Goal: Transaction & Acquisition: Purchase product/service

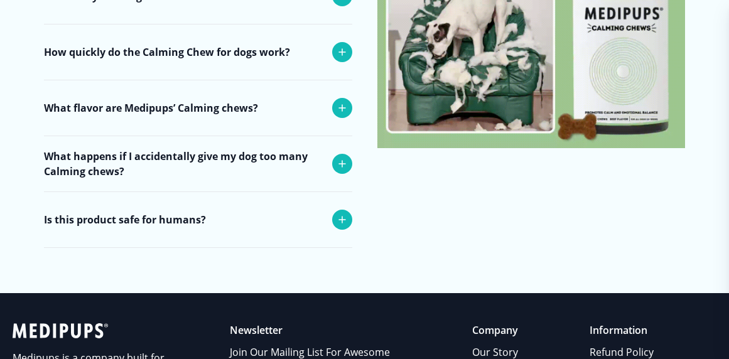
scroll to position [5130, 0]
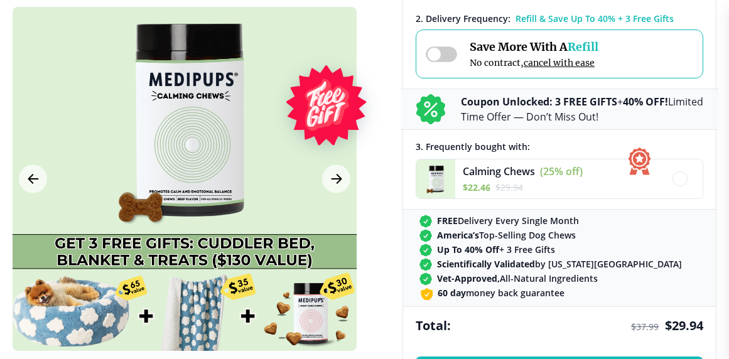
scroll to position [440, 0]
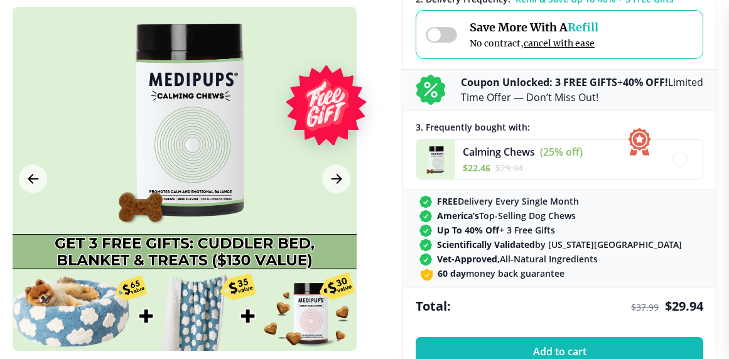
click at [312, 322] on div at bounding box center [185, 179] width 344 height 344
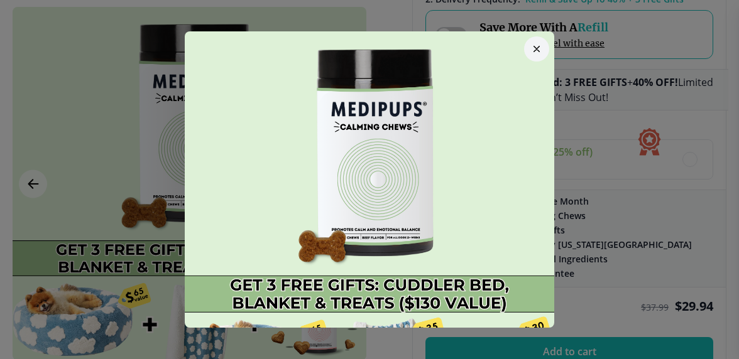
click at [534, 46] on icon "button" at bounding box center [536, 48] width 5 height 5
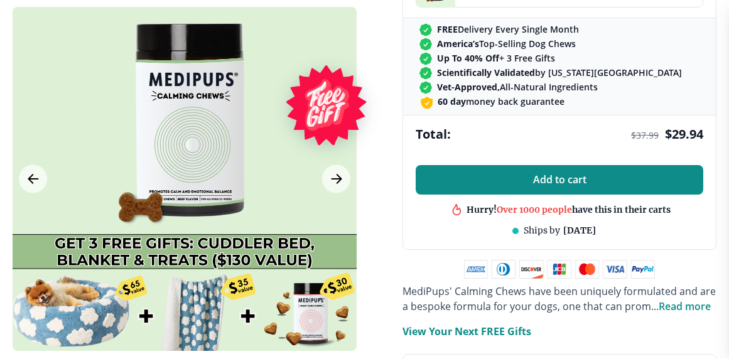
scroll to position [754, 0]
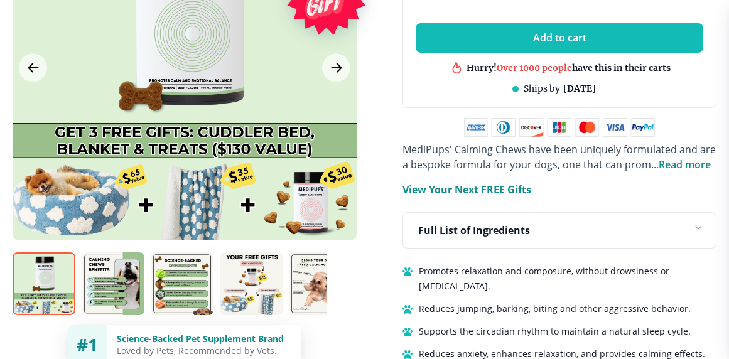
click at [697, 163] on span "Read more" at bounding box center [685, 165] width 52 height 14
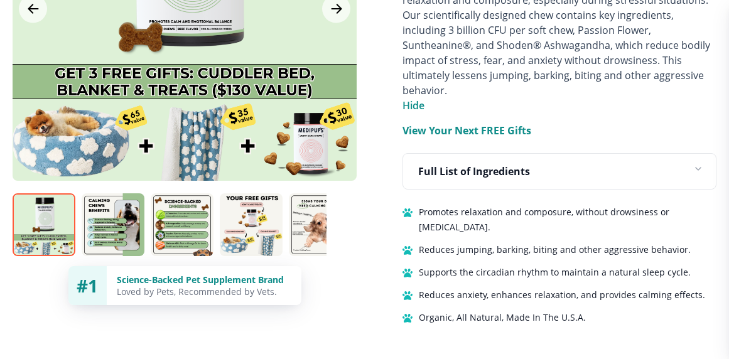
scroll to position [942, 0]
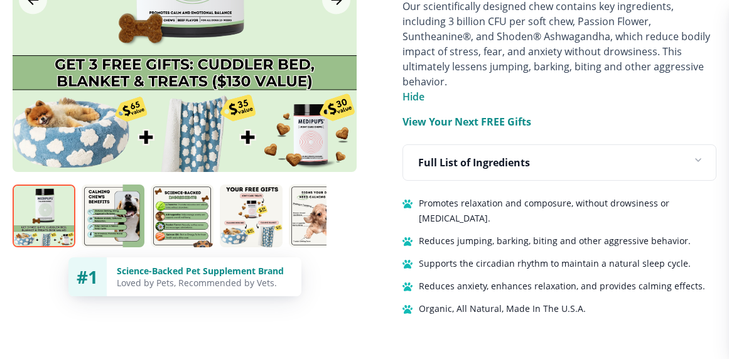
click at [107, 185] on img at bounding box center [113, 216] width 63 height 63
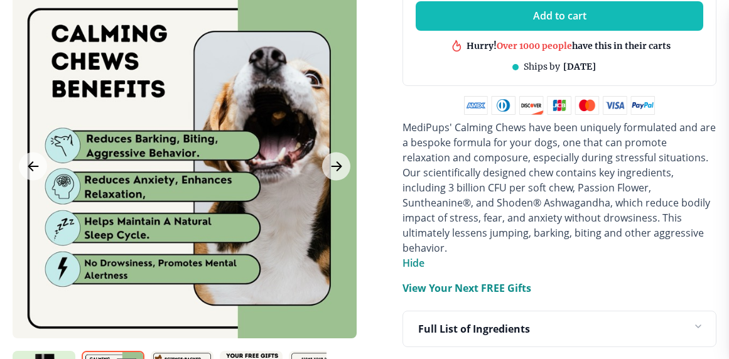
scroll to position [754, 0]
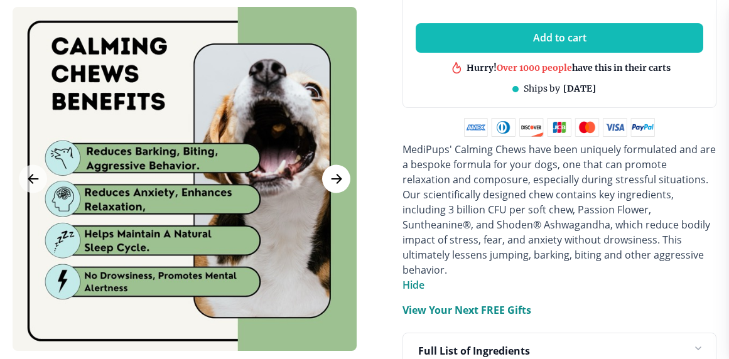
click at [335, 171] on icon "Next Image" at bounding box center [336, 179] width 15 height 16
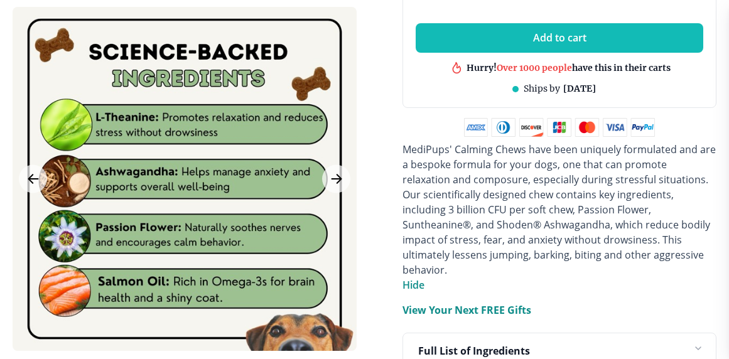
scroll to position [817, 0]
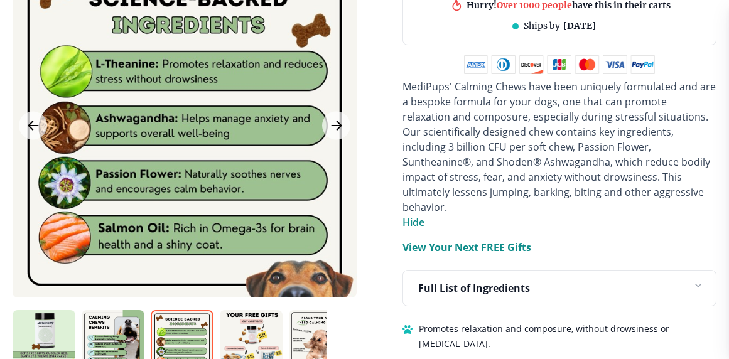
click at [313, 325] on img at bounding box center [320, 341] width 63 height 63
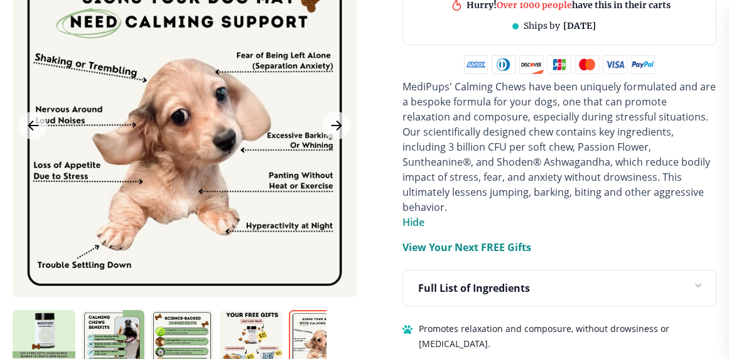
scroll to position [879, 0]
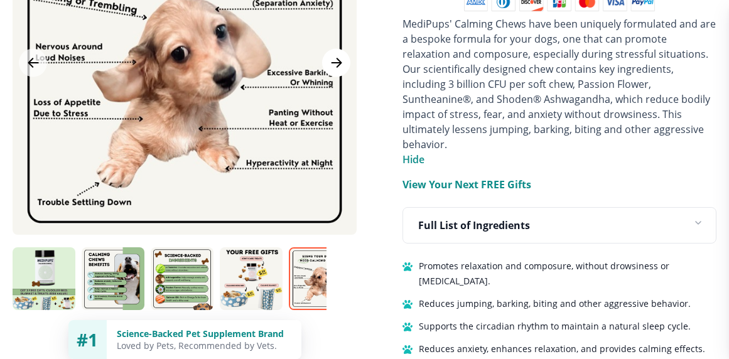
click at [335, 58] on icon "Next Image" at bounding box center [336, 62] width 9 height 9
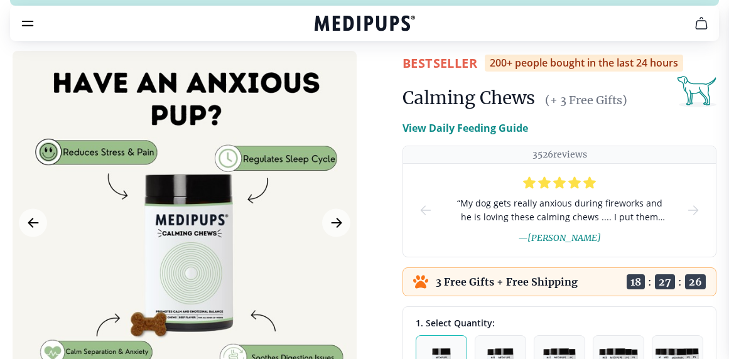
scroll to position [0, 0]
